Goal: Contribute content: Add original content to the website for others to see

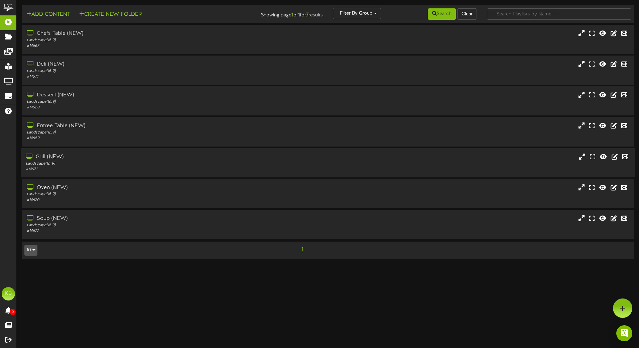
click at [116, 164] on div "Landscape ( 16:9 )" at bounding box center [149, 163] width 246 height 6
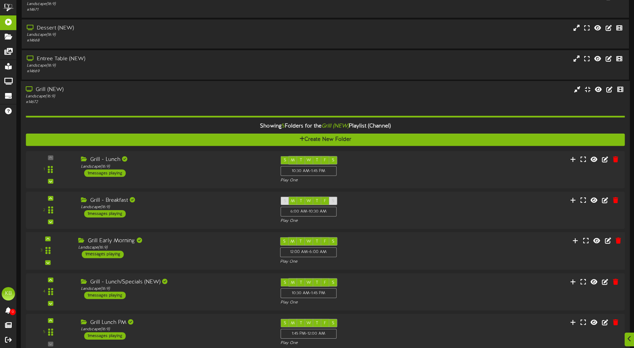
scroll to position [100, 0]
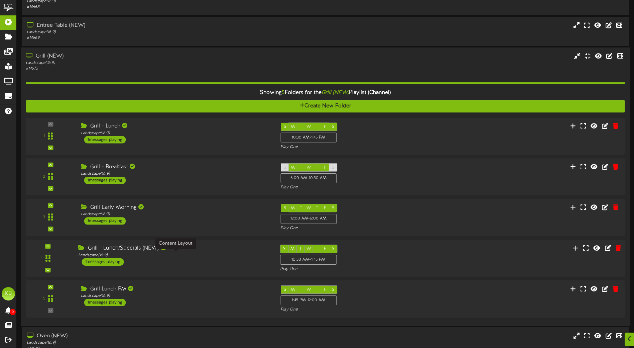
click at [195, 262] on div "Grill - Lunch/Specials (NEW) Landscape ( 16:9 ) 1 messages playing" at bounding box center [174, 254] width 202 height 21
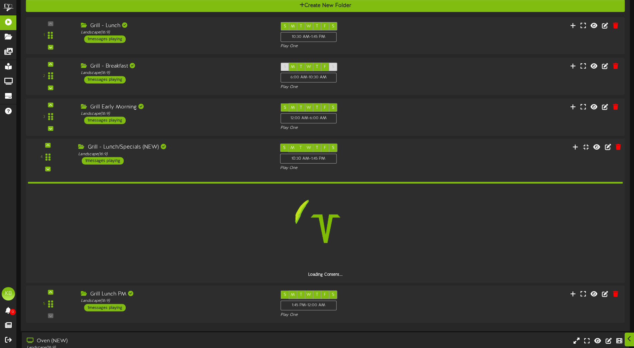
scroll to position [234, 0]
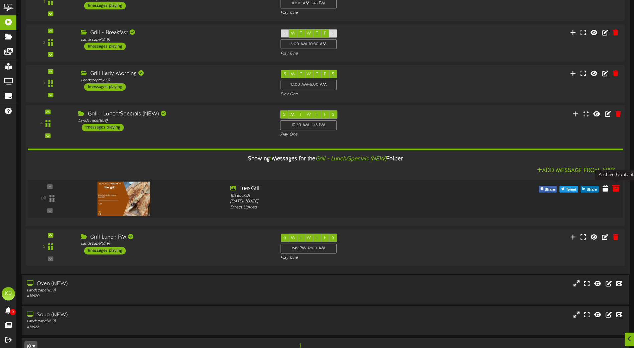
click at [614, 188] on icon at bounding box center [615, 187] width 7 height 7
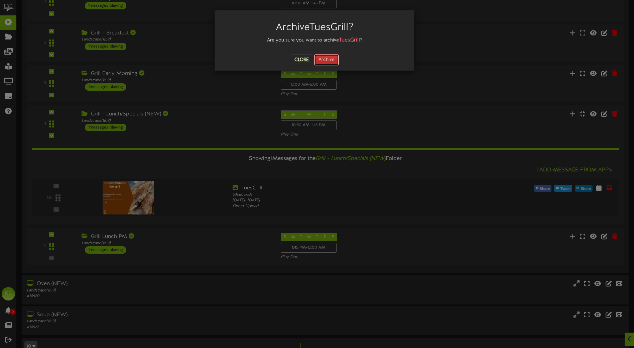
click at [334, 58] on button "Archive" at bounding box center [326, 59] width 25 height 11
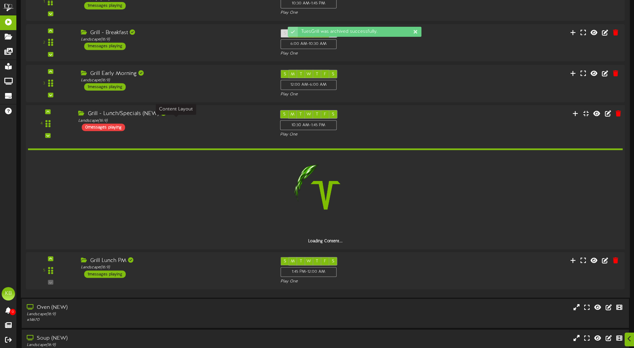
click at [192, 122] on div "Landscape ( 16:9 )" at bounding box center [174, 120] width 192 height 6
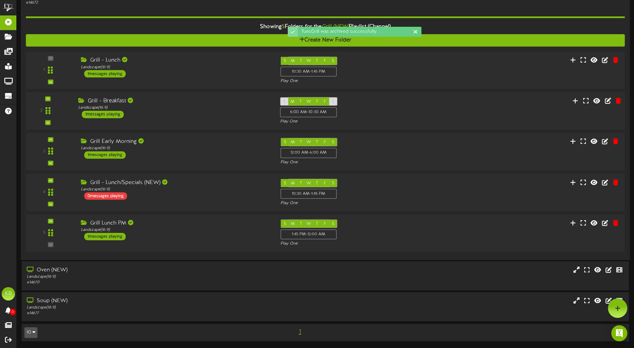
scroll to position [99, 0]
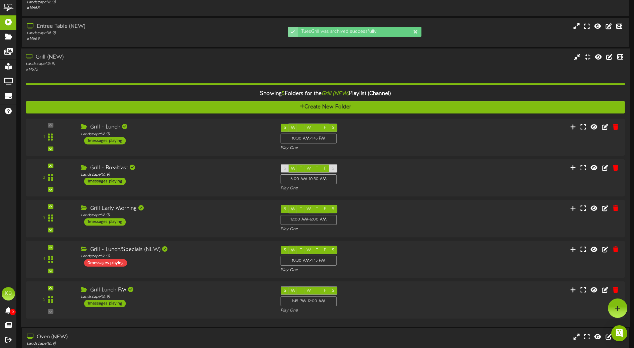
click at [118, 56] on div "Grill (NEW)" at bounding box center [148, 57] width 244 height 8
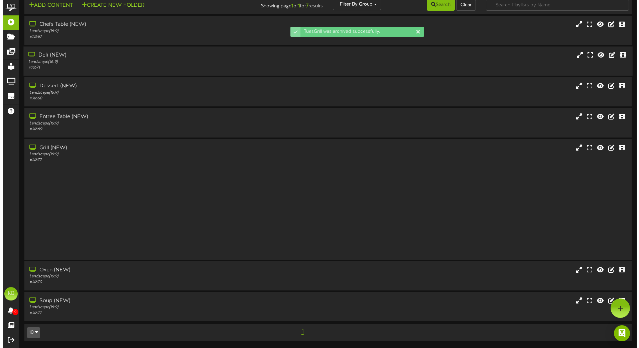
scroll to position [0, 0]
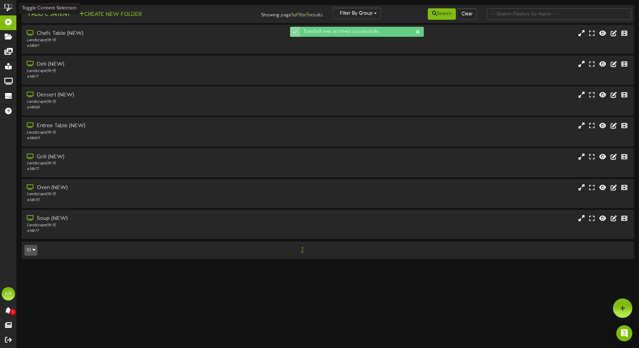
click at [66, 16] on button "Add Content" at bounding box center [48, 14] width 48 height 8
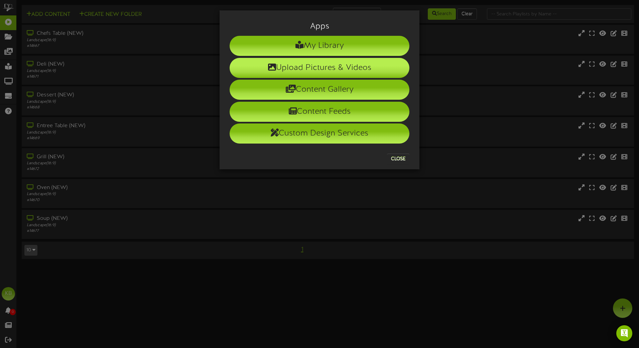
click at [310, 66] on li "Upload Pictures & Videos" at bounding box center [320, 68] width 180 height 20
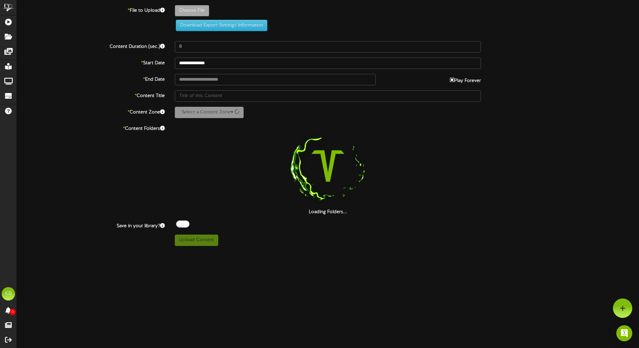
type input "**********"
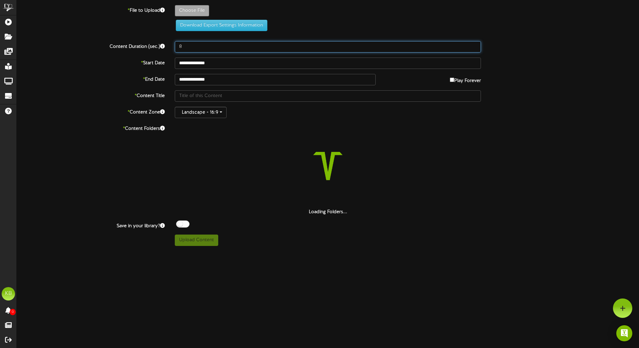
drag, startPoint x: 196, startPoint y: 45, endPoint x: 151, endPoint y: 32, distance: 47.1
click at [152, 46] on div "Content Duration (sec.) 8" at bounding box center [328, 46] width 633 height 11
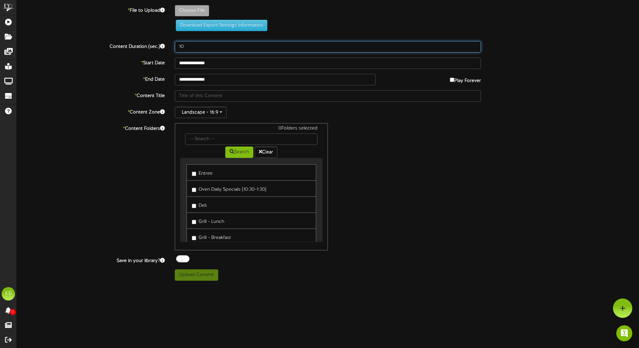
scroll to position [100, 0]
type input "10"
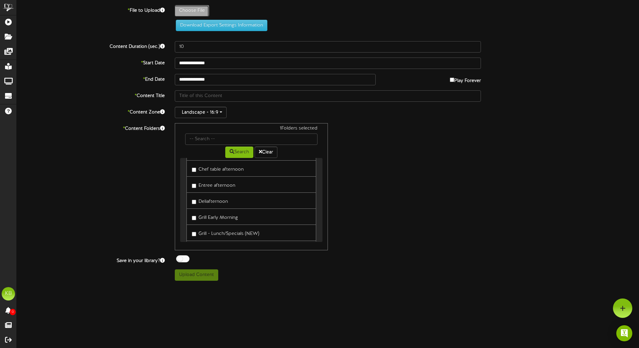
type input "**********"
type input "TuesGrill"
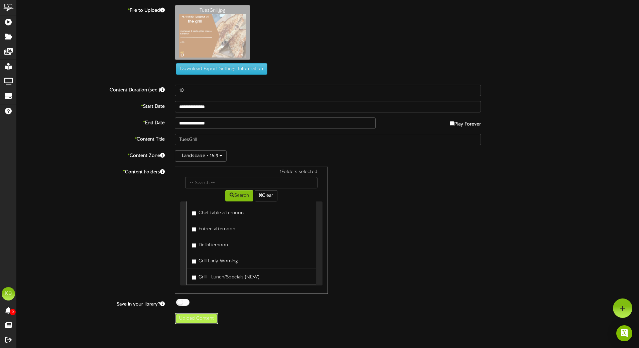
click at [197, 319] on button "Upload Content" at bounding box center [196, 318] width 43 height 11
